Goal: Task Accomplishment & Management: Manage account settings

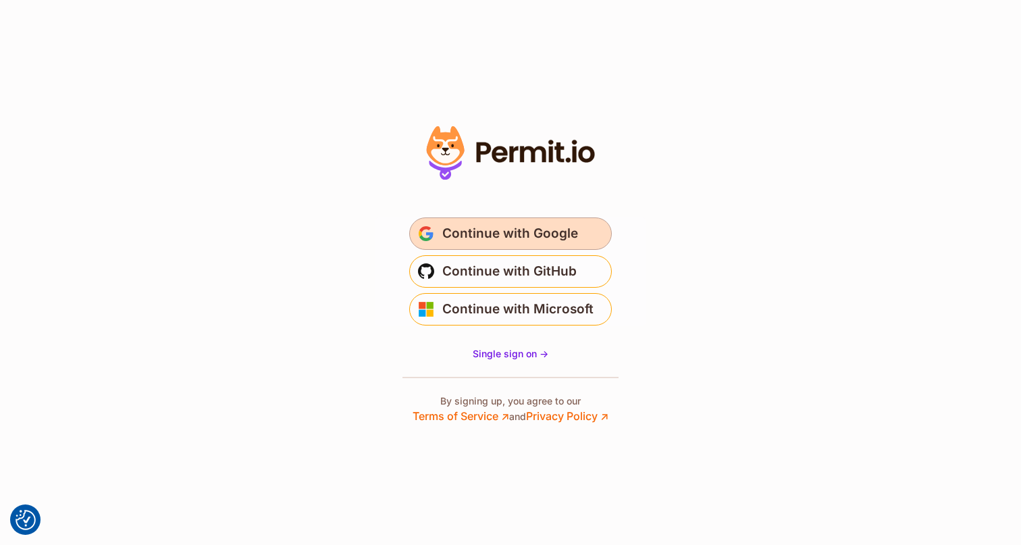
click at [440, 224] on button "Continue with Google" at bounding box center [510, 233] width 203 height 32
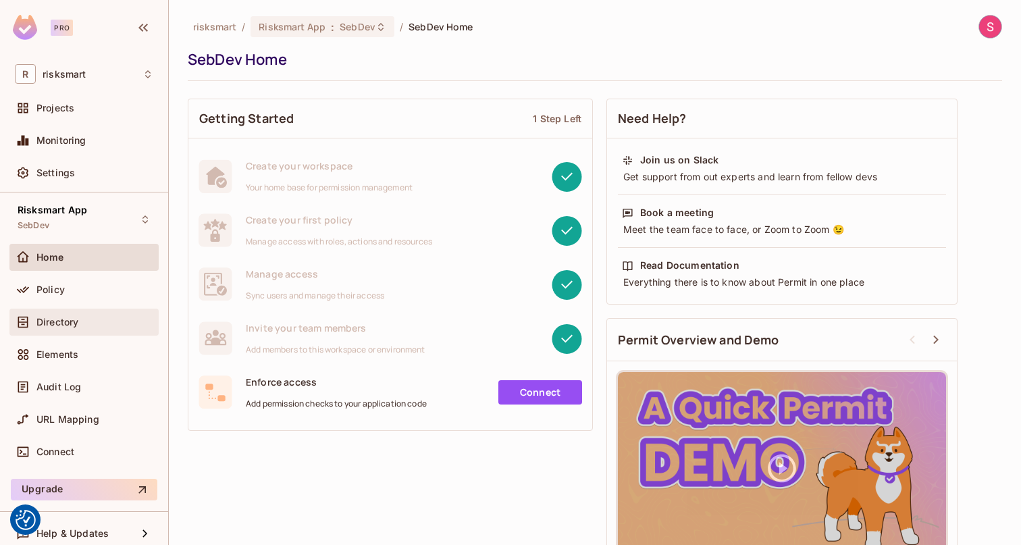
click at [70, 326] on span "Directory" at bounding box center [57, 322] width 42 height 11
